Goal: Task Accomplishment & Management: Complete application form

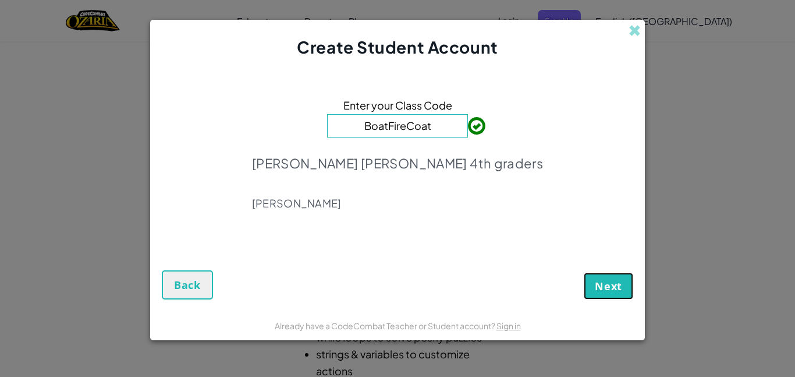
click at [617, 294] on button "Next" at bounding box center [608, 285] width 49 height 27
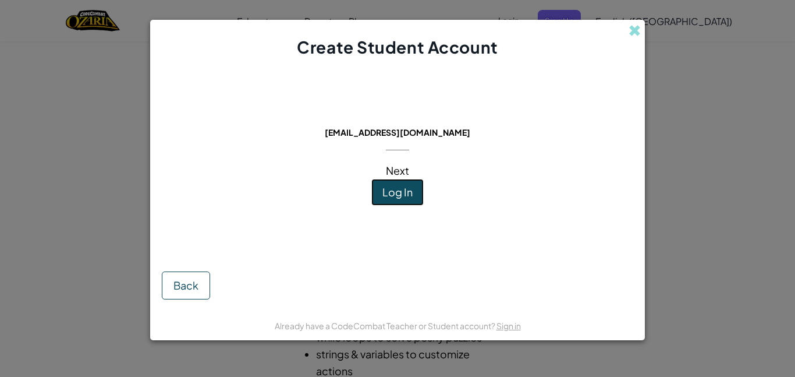
click at [406, 197] on span "Log In" at bounding box center [397, 191] width 30 height 13
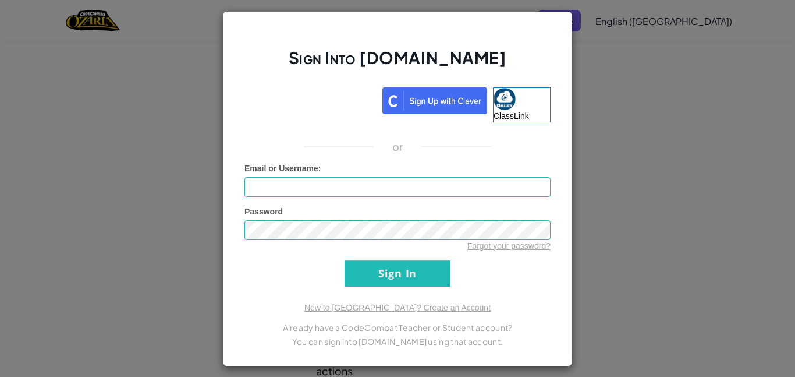
click at [339, 81] on div "Sign Into [DOMAIN_NAME] ClassLink or Unknown Error Email or Username : Password…" at bounding box center [397, 188] width 349 height 355
click at [394, 273] on input "Sign In" at bounding box center [398, 273] width 106 height 26
